Goal: Task Accomplishment & Management: Complete application form

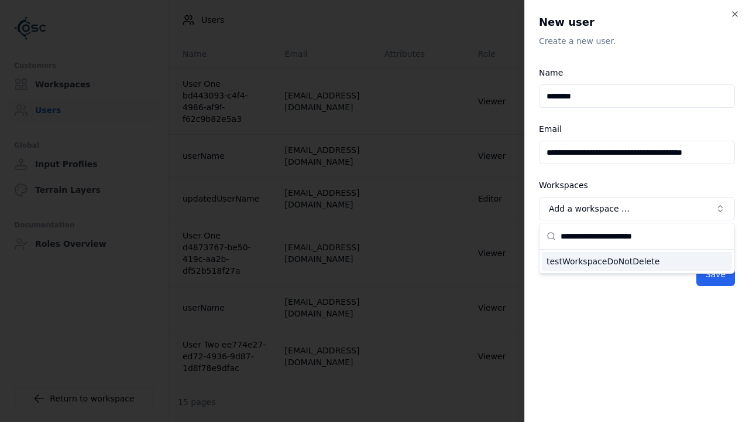
type input "**********"
click at [637, 261] on div "testWorkspaceDoNotDelete" at bounding box center [637, 261] width 190 height 19
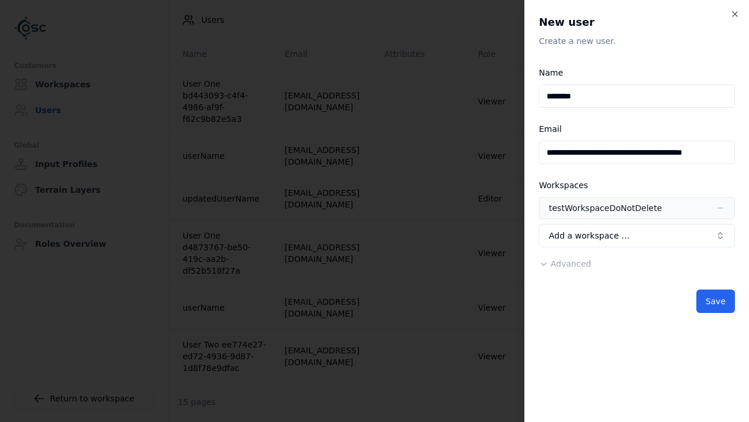
click at [563, 264] on span "Advanced" at bounding box center [571, 263] width 40 height 9
click at [0, 0] on button "Editor" at bounding box center [0, 0] width 0 height 0
